Goal: Navigation & Orientation: Understand site structure

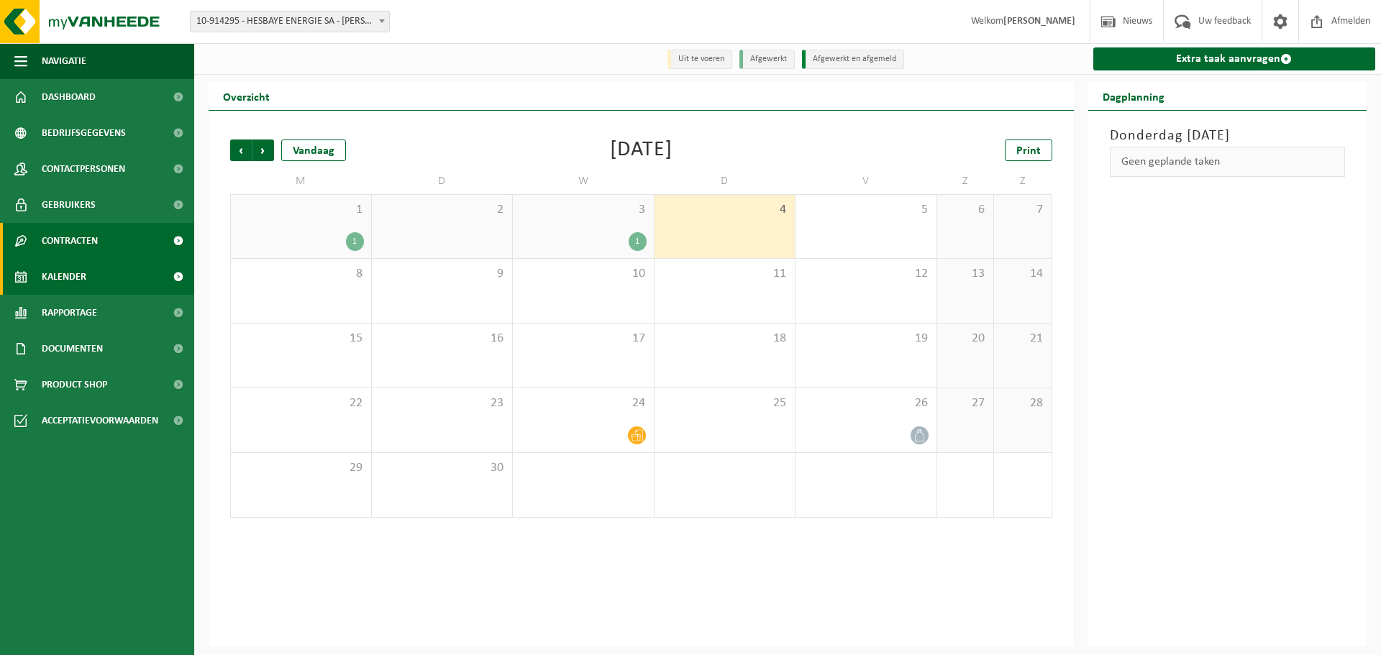
click at [70, 251] on span "Contracten" at bounding box center [70, 241] width 56 height 36
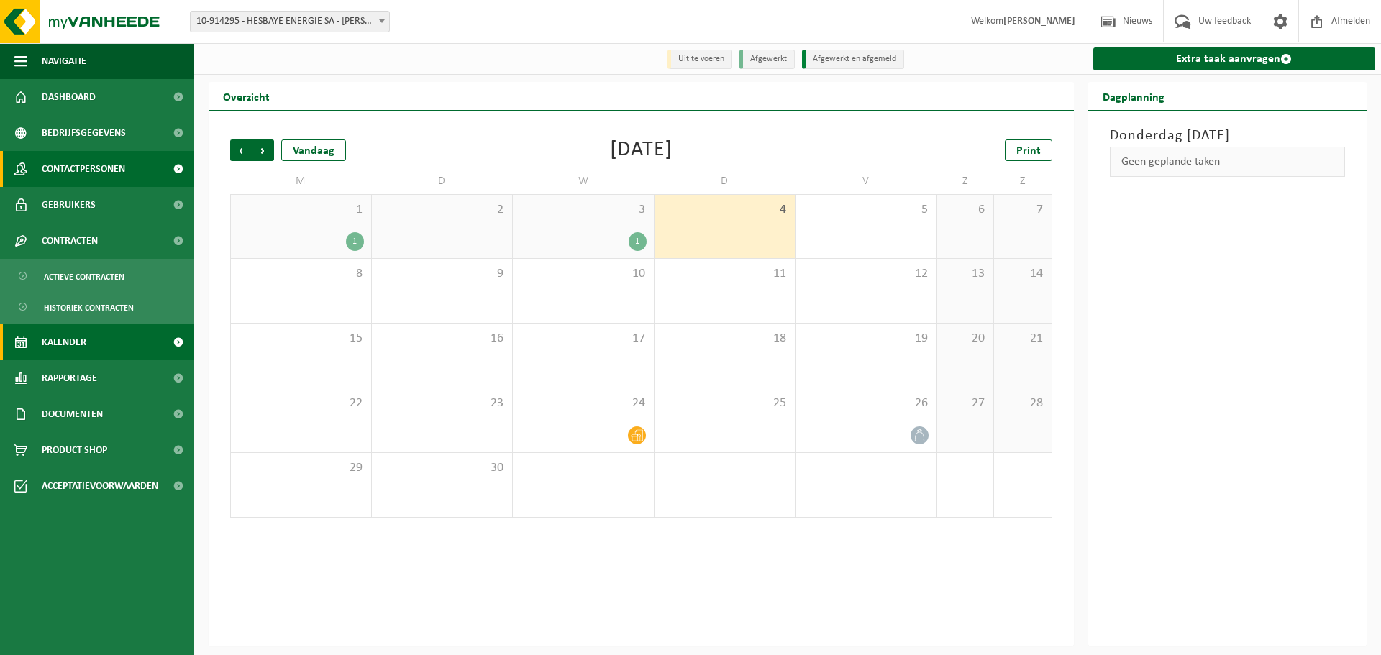
click at [76, 181] on span "Contactpersonen" at bounding box center [83, 169] width 83 height 36
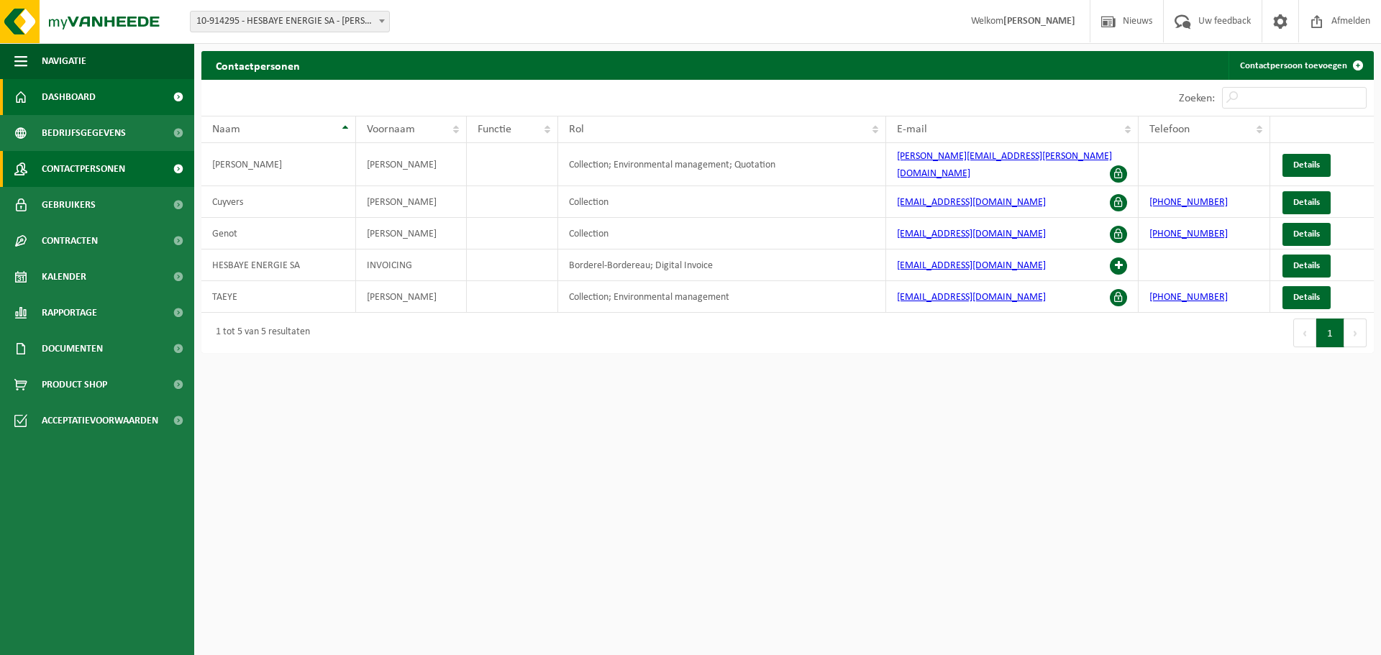
click at [65, 88] on span "Dashboard" at bounding box center [69, 97] width 54 height 36
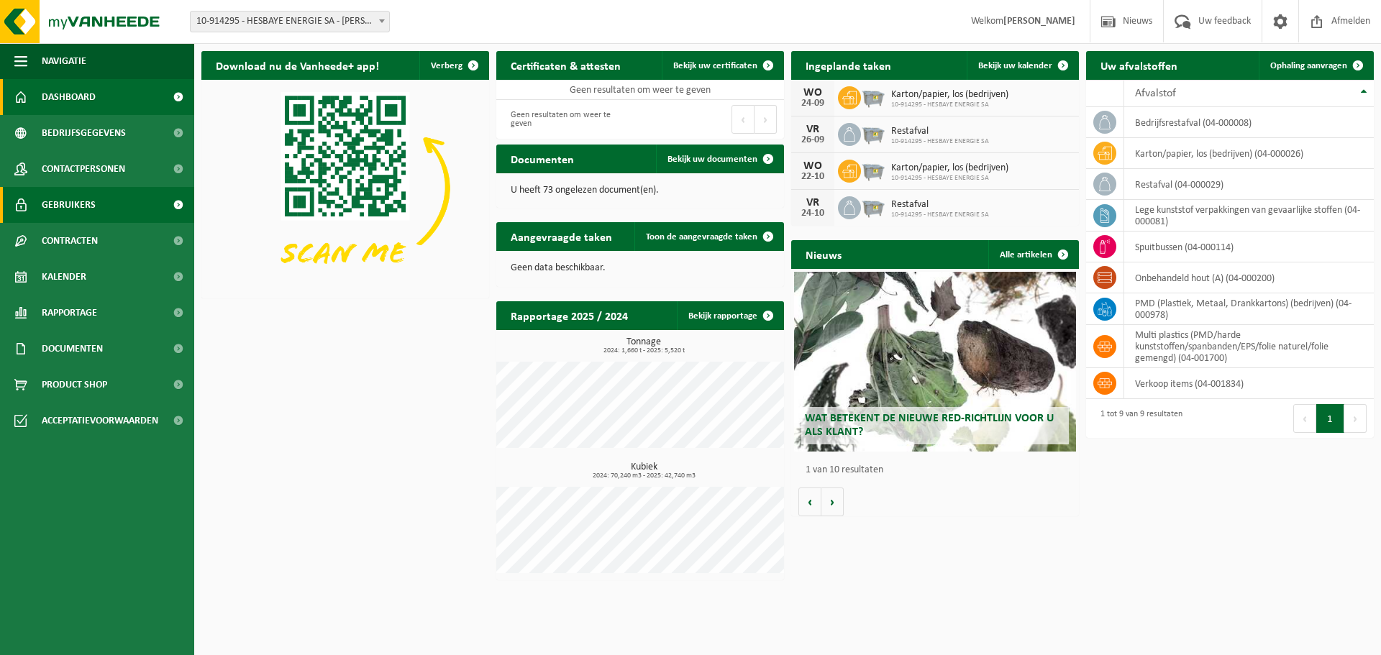
click at [63, 206] on span "Gebruikers" at bounding box center [69, 205] width 54 height 36
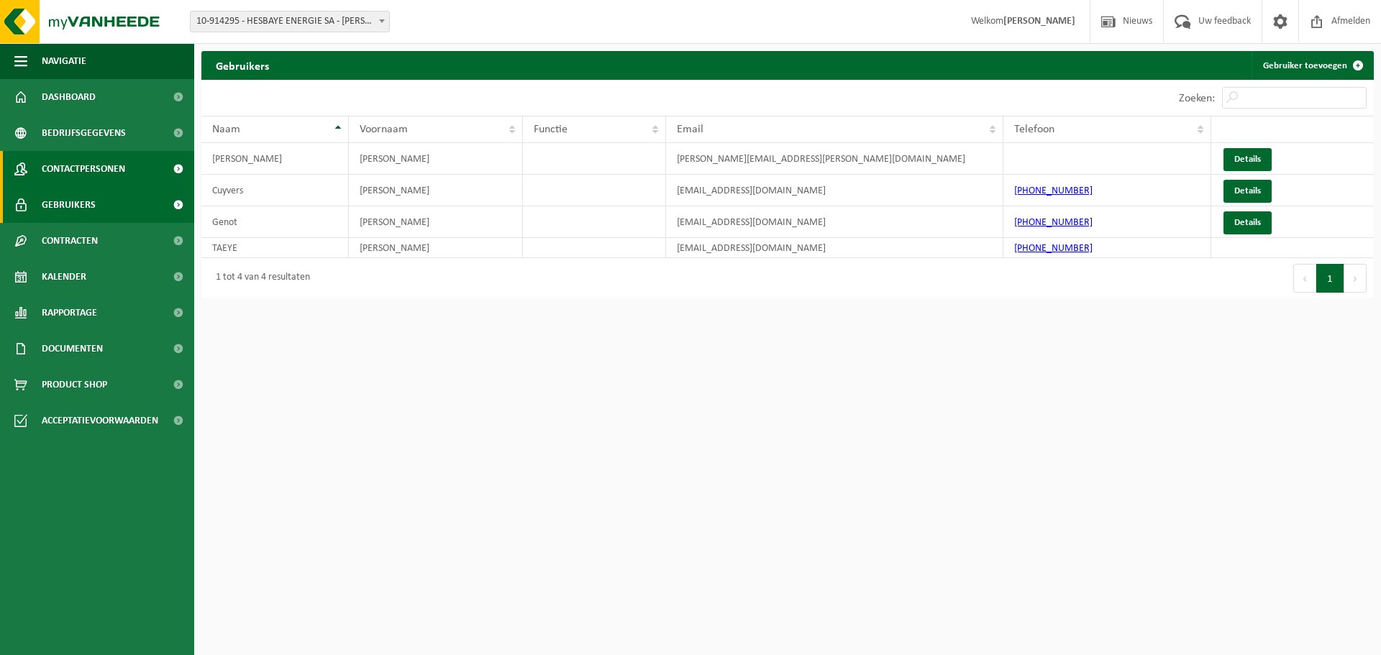
click at [61, 178] on span "Contactpersonen" at bounding box center [83, 169] width 83 height 36
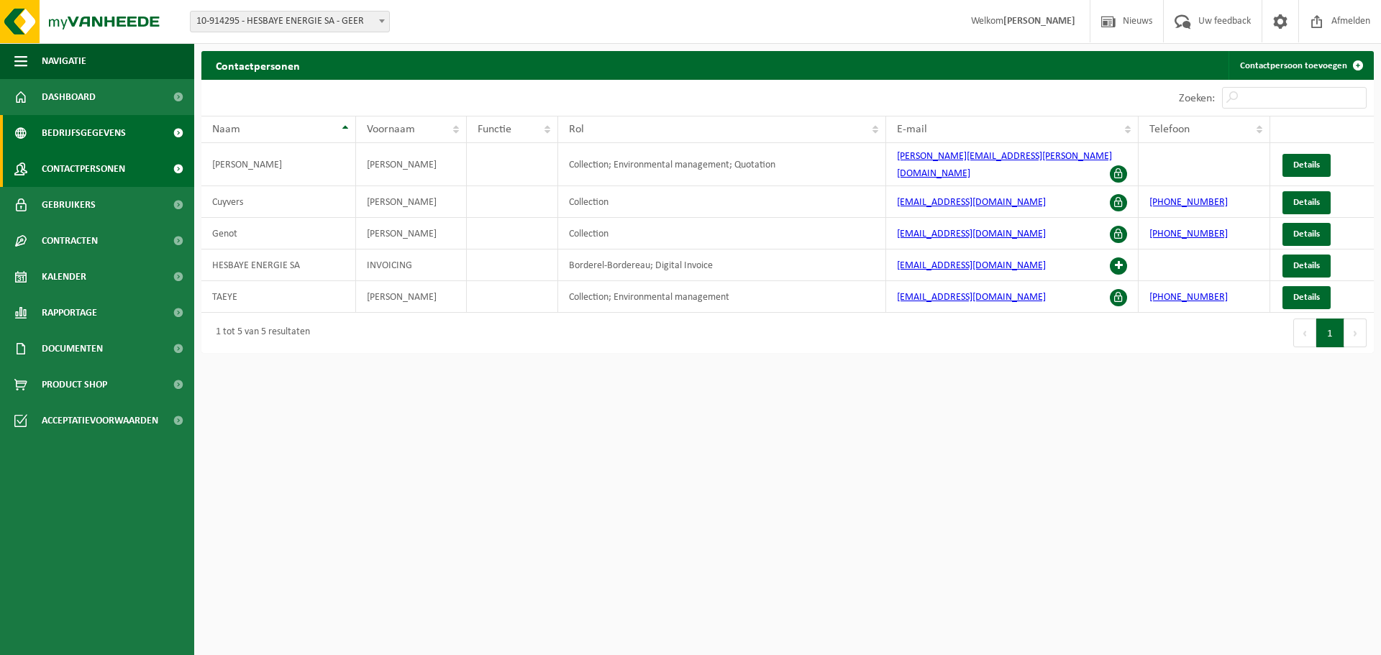
click at [76, 135] on span "Bedrijfsgegevens" at bounding box center [84, 133] width 84 height 36
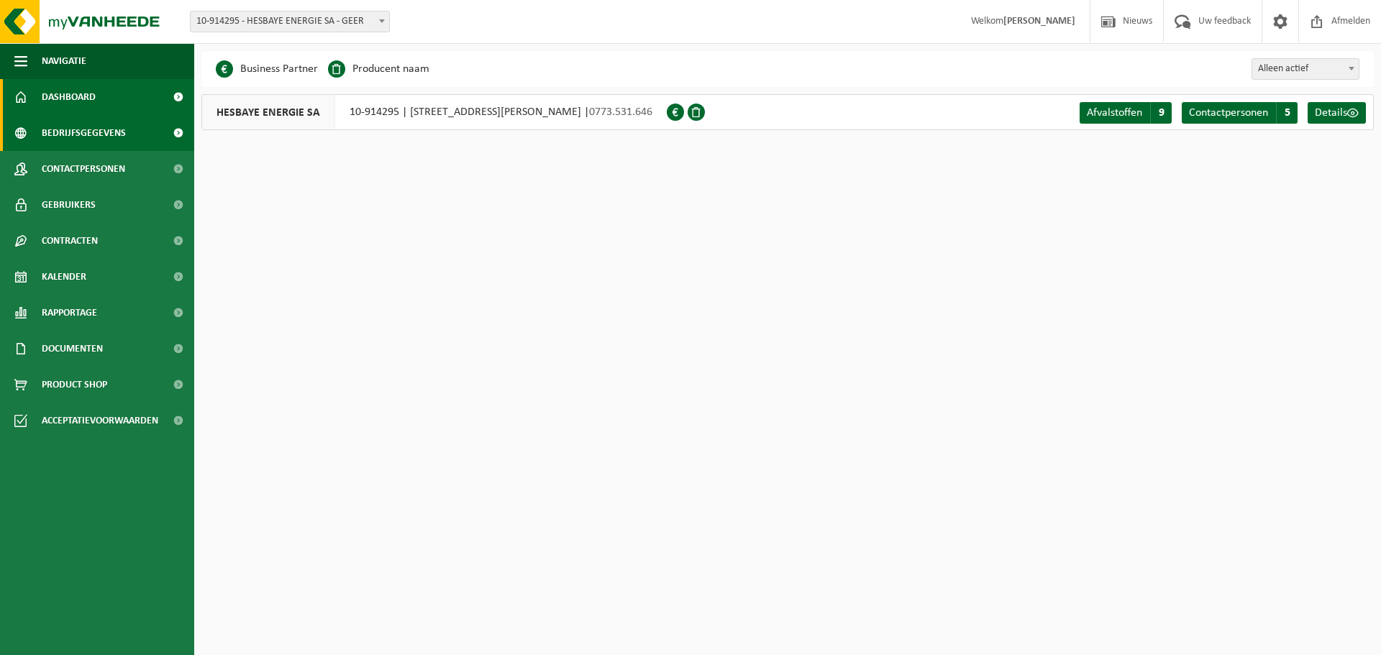
click at [68, 89] on span "Dashboard" at bounding box center [69, 97] width 54 height 36
